Goal: Information Seeking & Learning: Find specific page/section

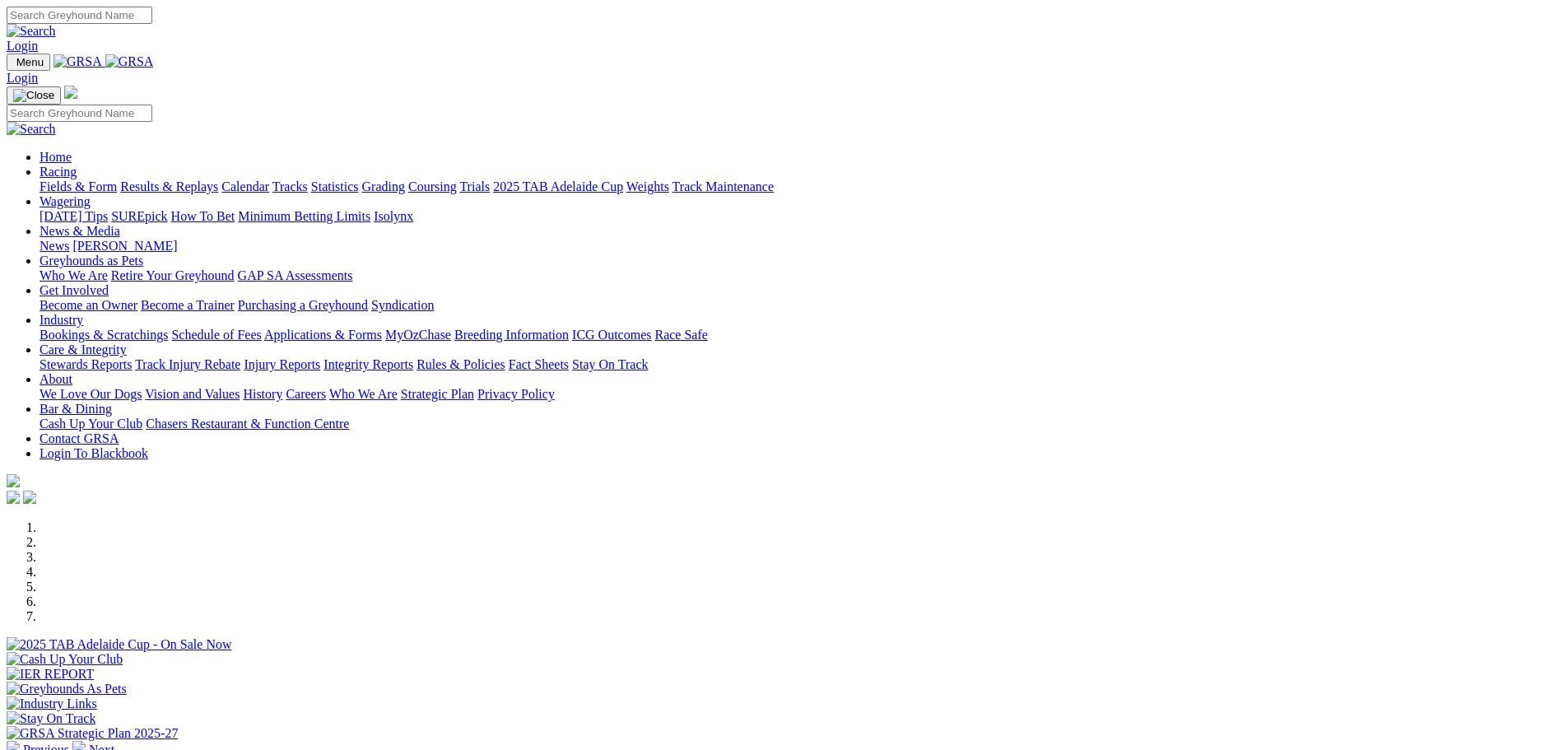
scroll to position [411, 0]
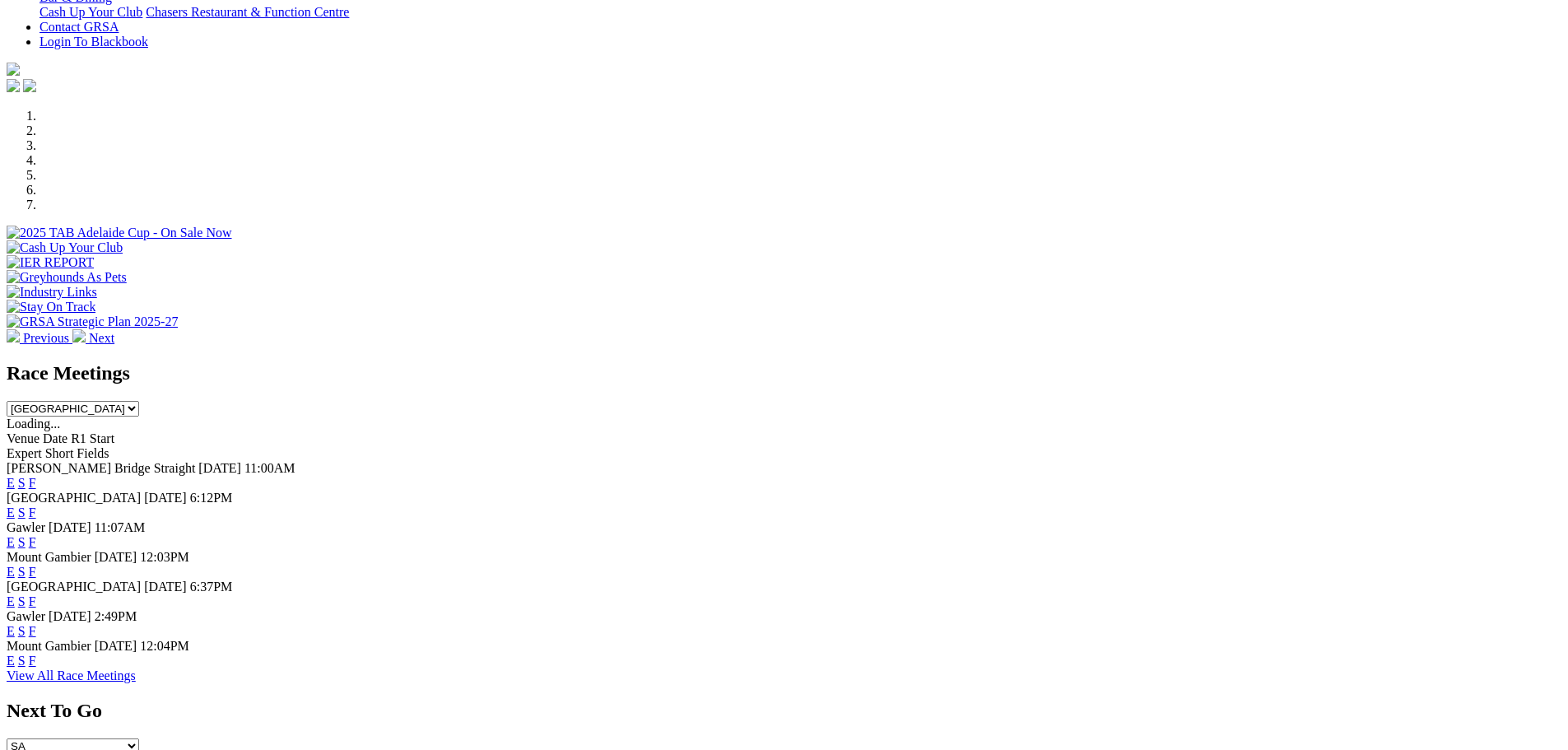
click at [36, 667] on link "F" at bounding box center [32, 660] width 8 height 14
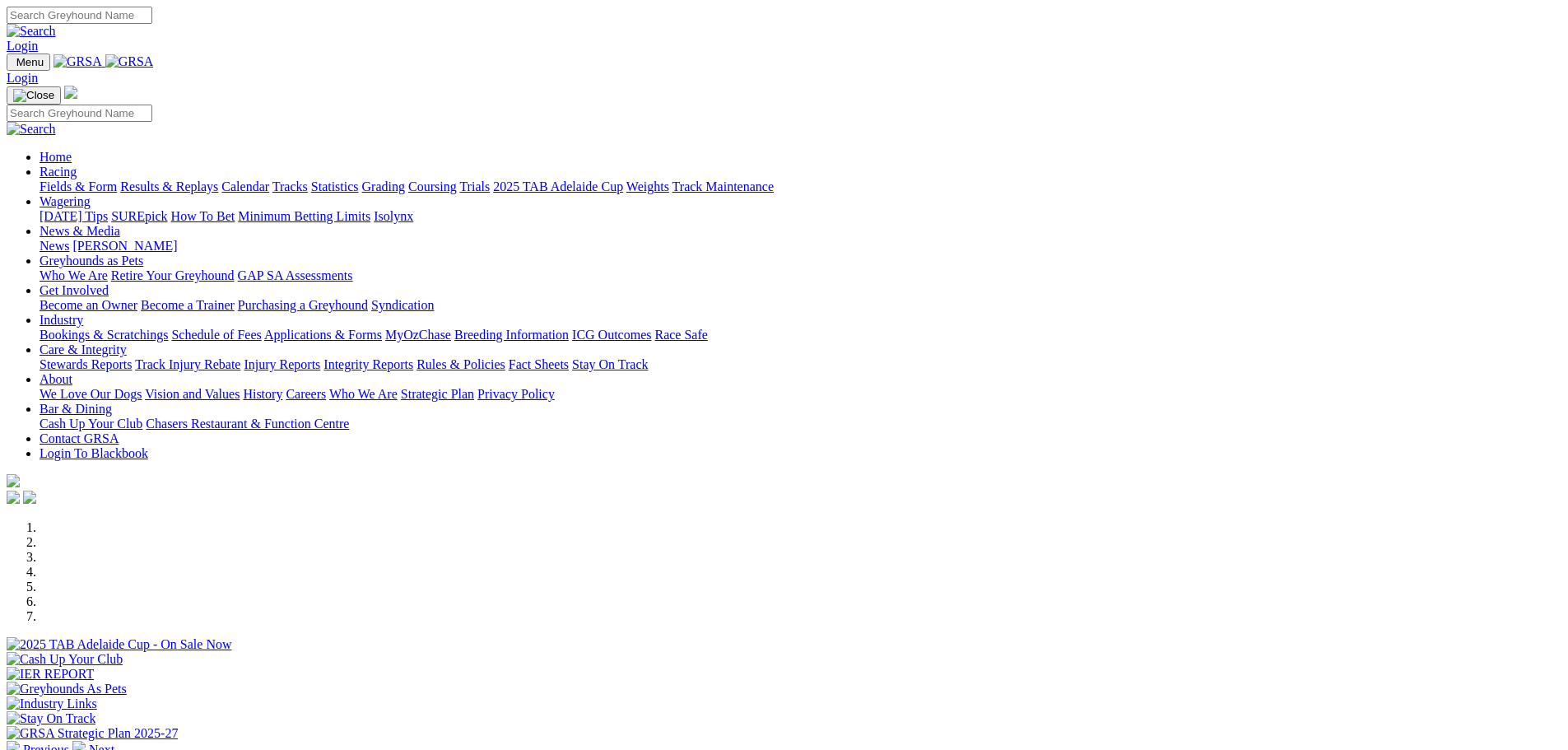
scroll to position [411, 0]
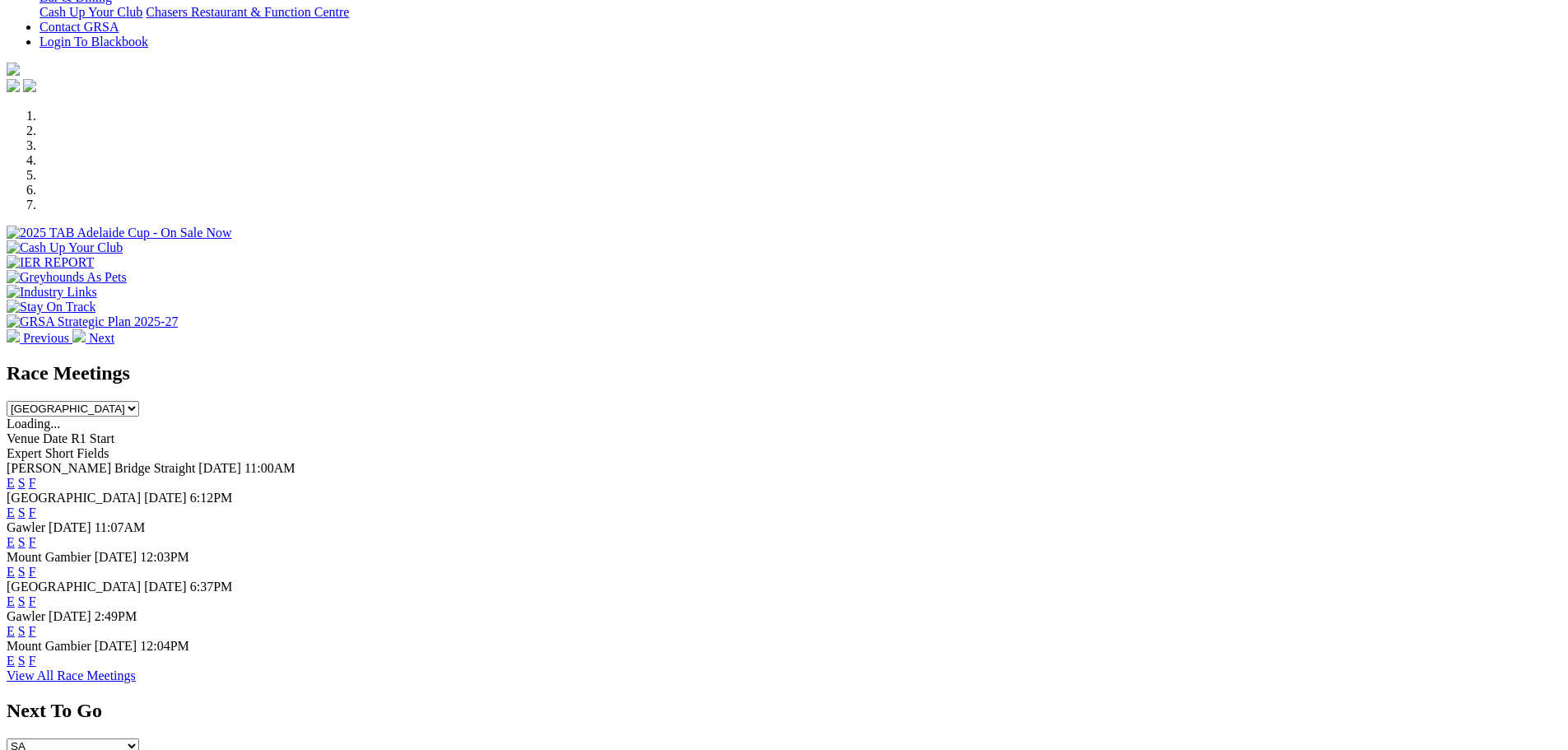
click at [36, 564] on link "F" at bounding box center [32, 571] width 8 height 14
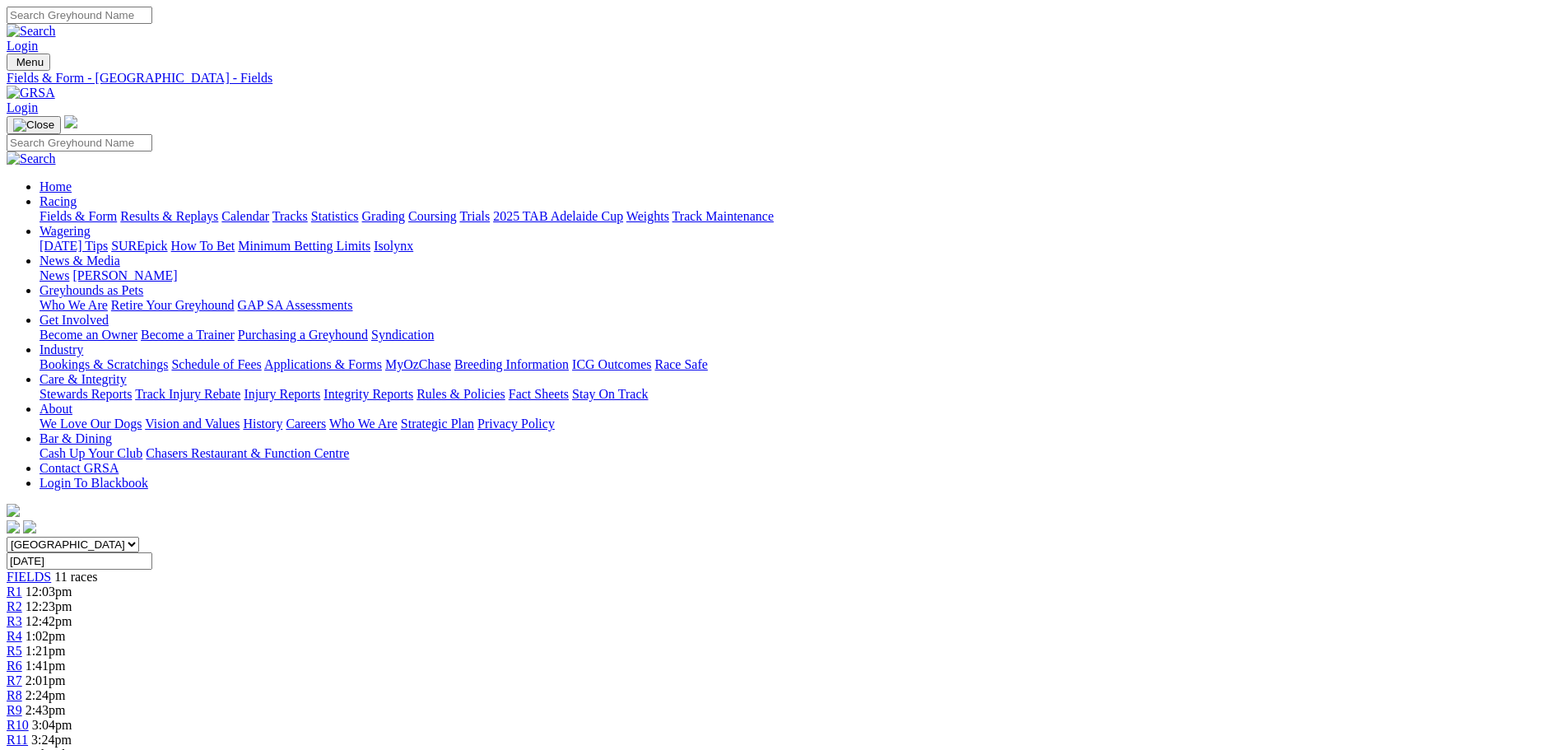
drag, startPoint x: 68, startPoint y: 190, endPoint x: 22, endPoint y: -11, distance: 206.2
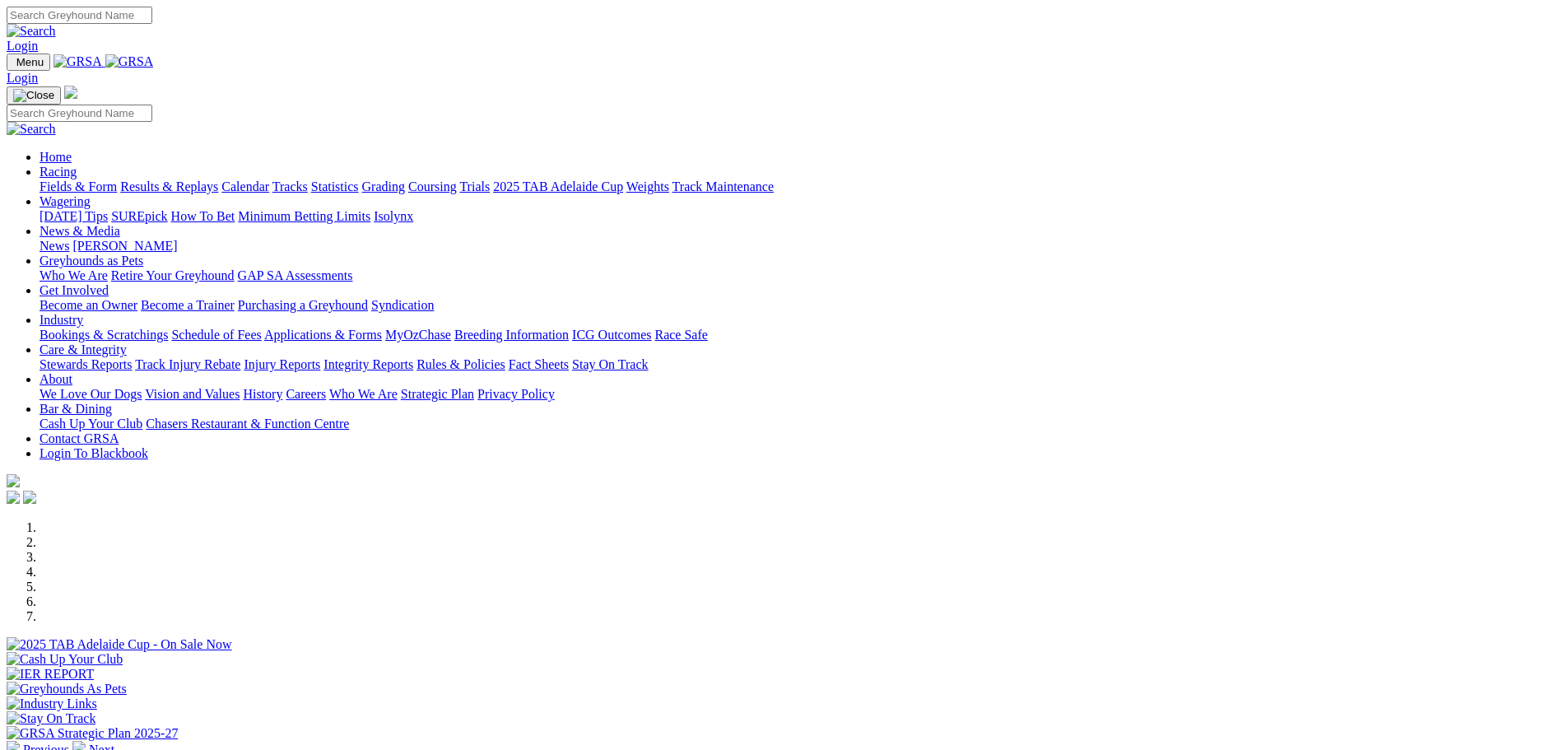
scroll to position [411, 0]
